Goal: Find specific page/section: Find specific page/section

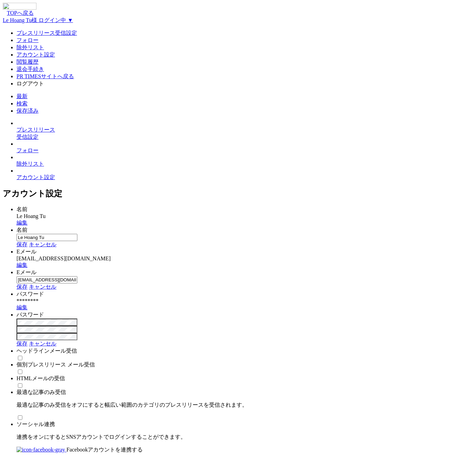
click at [405, 144] on body "TOPへ戻る Le Hoang Tu 様 ログイン中 ▼ プレスリリース受信設定 フォロー 除外リスト アカウント設定 閲覧履歴 退会手続き PR TIMES…" at bounding box center [235, 248] width 464 height 490
click at [235, 326] on html "TOPへ戻る Le Hoang Tu 様 ログイン中 ▼ プレスリリース受信設定 フォロー 除外リスト アカウント設定 閲覧履歴 退会手続き PR TIMES…" at bounding box center [234, 248] width 469 height 496
